Goal: Find specific page/section: Find specific page/section

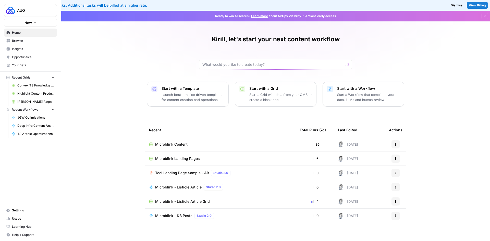
click at [163, 141] on td "Microblink Content" at bounding box center [220, 144] width 151 height 14
click at [163, 145] on span "Microblink Content" at bounding box center [171, 144] width 32 height 5
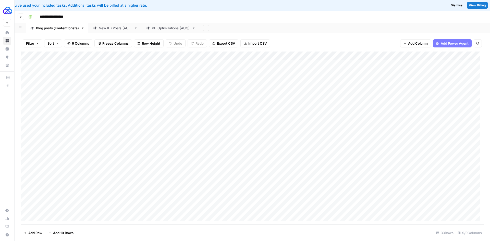
click at [177, 29] on div "KB Optimizations (AUQ)" at bounding box center [171, 28] width 38 height 5
click at [19, 16] on button "Go back" at bounding box center [21, 17] width 7 height 7
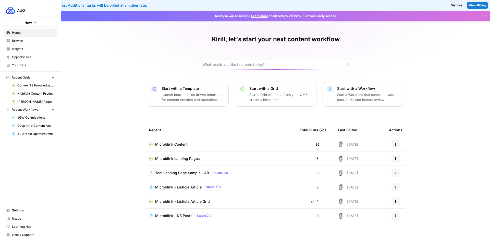
click at [195, 160] on span "Microblink Landing Pages" at bounding box center [177, 158] width 45 height 5
